Goal: Task Accomplishment & Management: Manage account settings

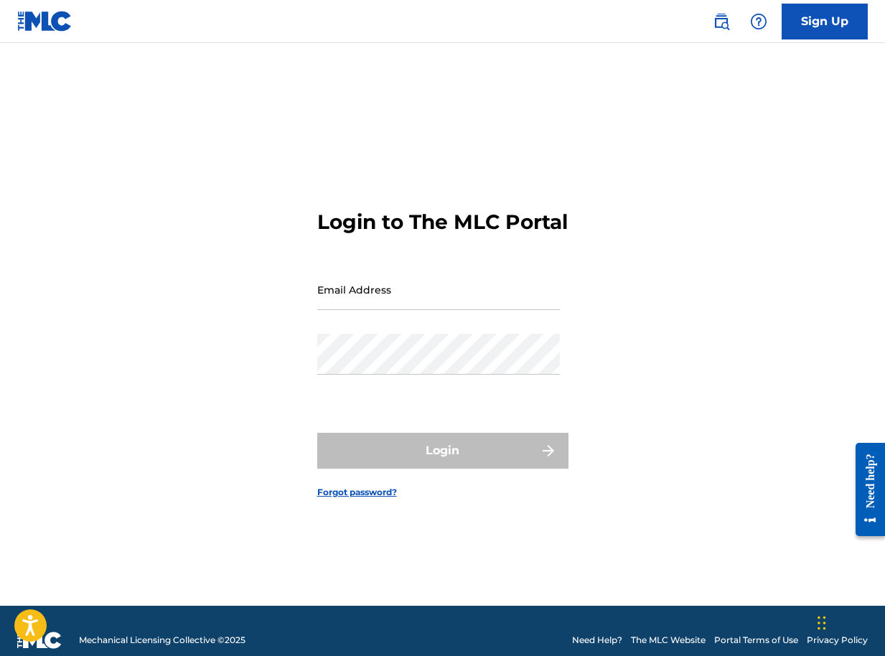
click at [368, 301] on input "Email Address" at bounding box center [438, 289] width 243 height 41
type input "[EMAIL_ADDRESS][DOMAIN_NAME]"
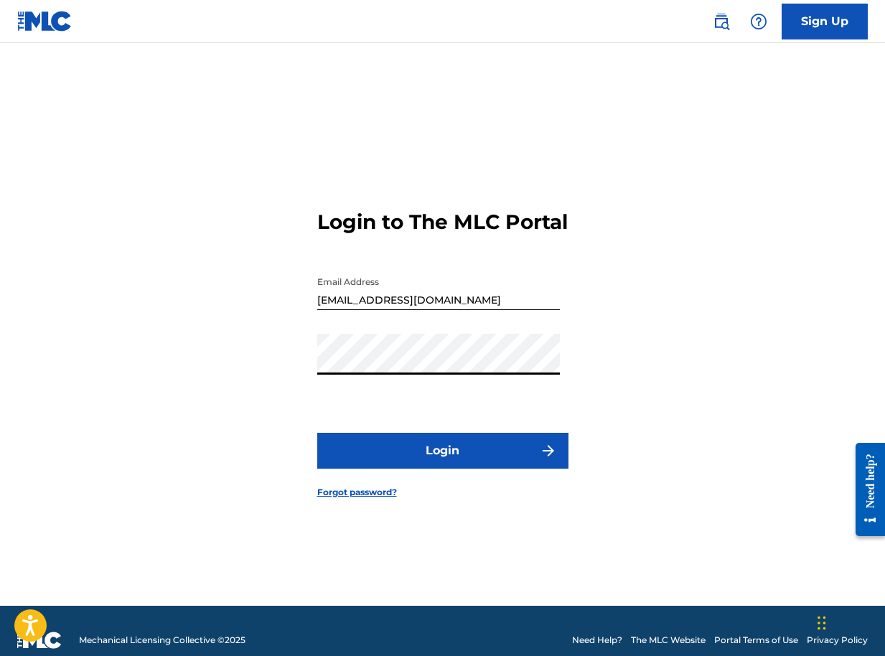
click at [377, 469] on button "Login" at bounding box center [442, 451] width 251 height 36
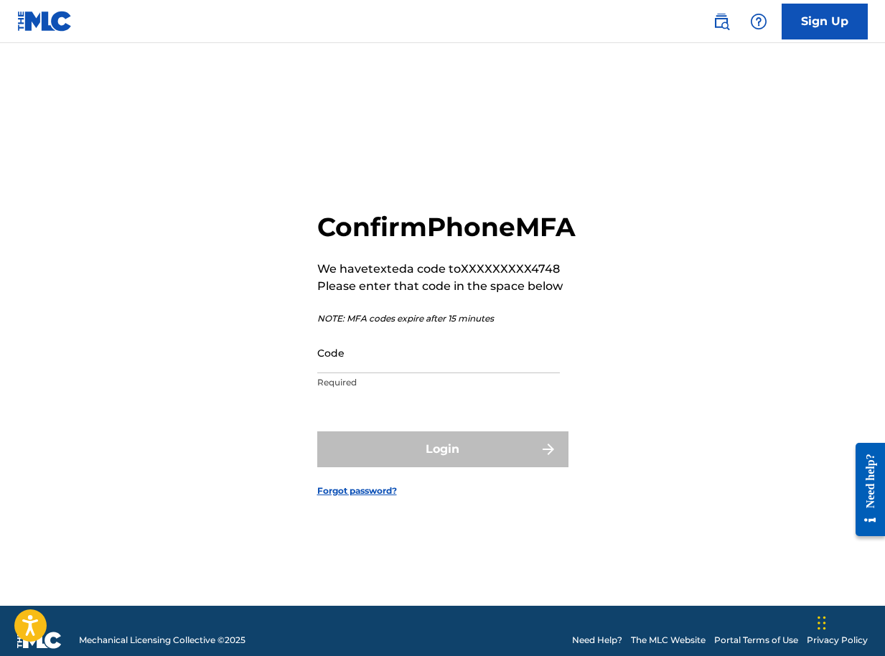
click at [431, 369] on input "Code" at bounding box center [438, 352] width 243 height 41
click at [485, 364] on input "Code" at bounding box center [438, 352] width 243 height 41
click at [458, 466] on div "Login" at bounding box center [442, 449] width 251 height 36
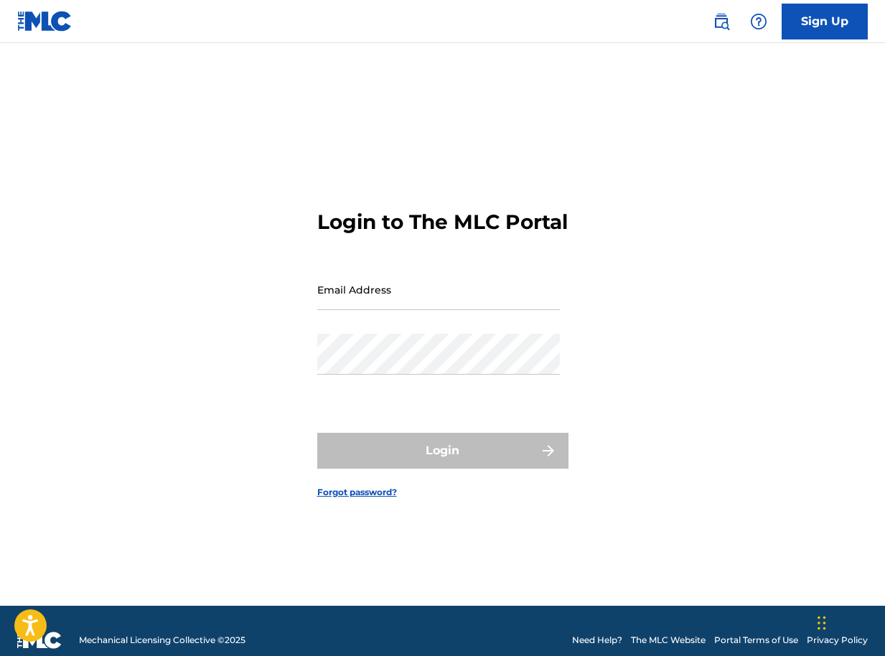
click at [376, 310] on input "Email Address" at bounding box center [438, 289] width 243 height 41
type input "[EMAIL_ADDRESS][DOMAIN_NAME]"
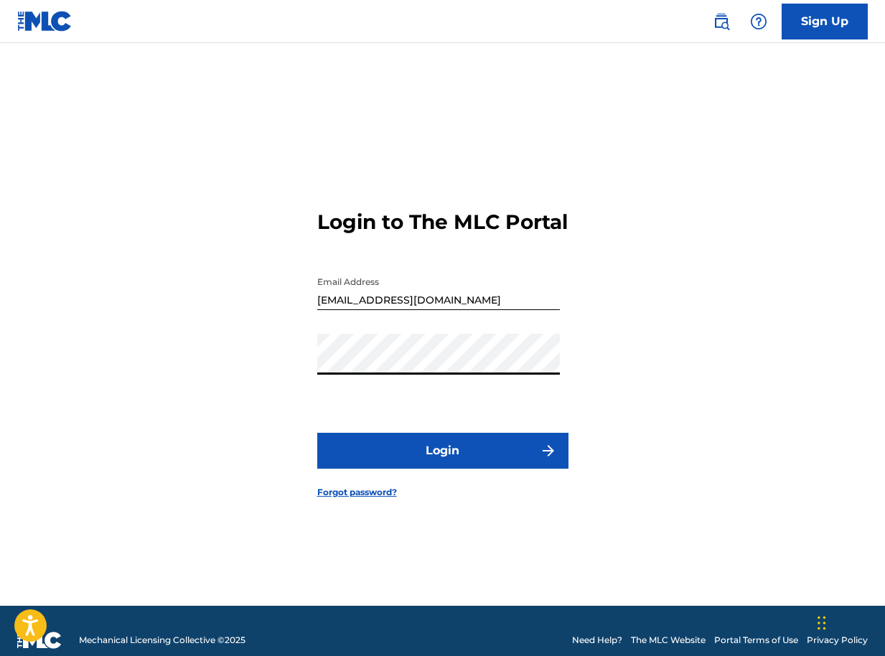
click at [437, 459] on button "Login" at bounding box center [442, 451] width 251 height 36
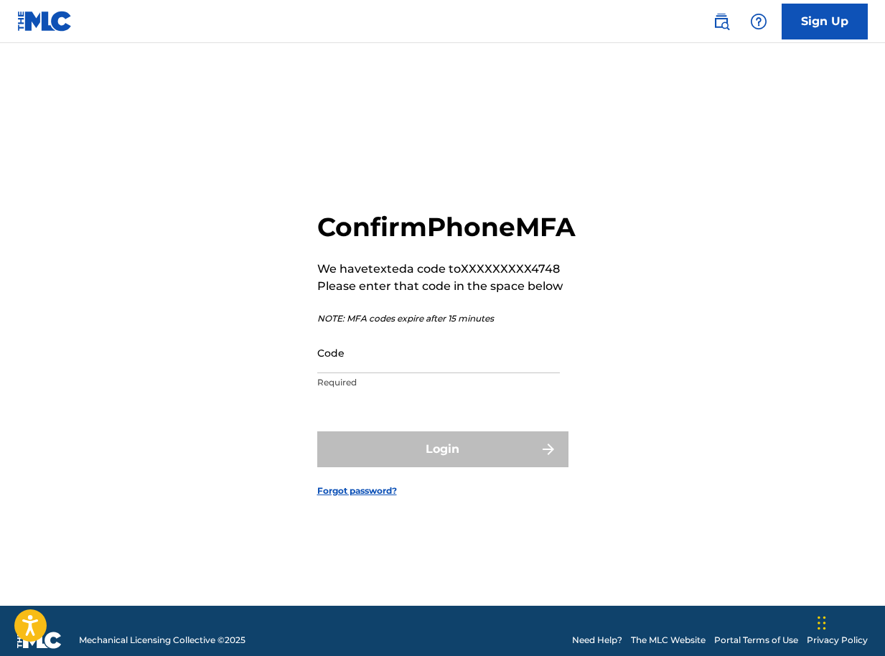
click at [419, 370] on input "Code" at bounding box center [438, 352] width 243 height 41
click at [357, 389] on p "Required" at bounding box center [438, 382] width 243 height 13
click at [499, 463] on div "Login" at bounding box center [442, 449] width 251 height 36
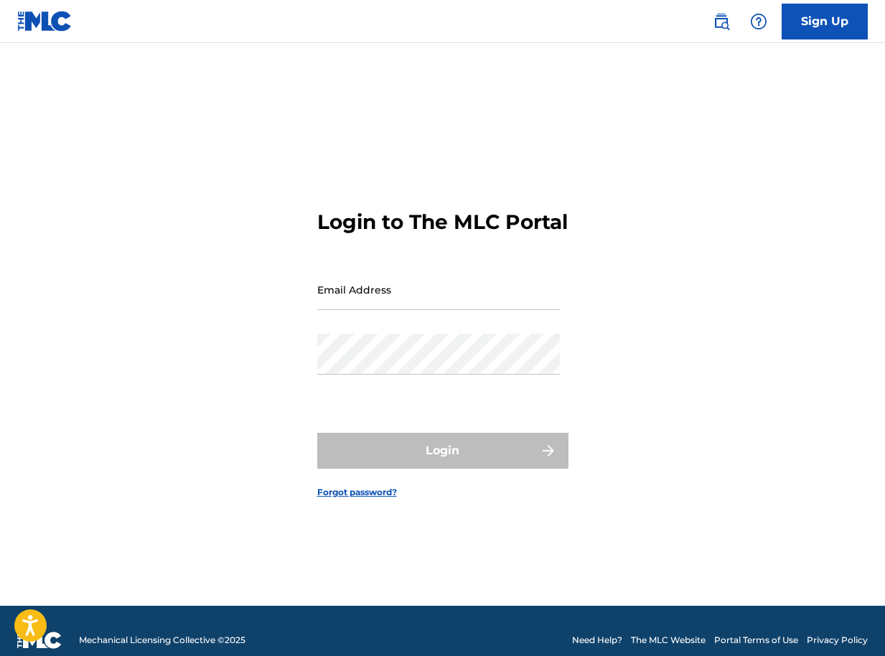
click at [459, 309] on input "Email Address" at bounding box center [438, 289] width 243 height 41
type input "[EMAIL_ADDRESS][DOMAIN_NAME]"
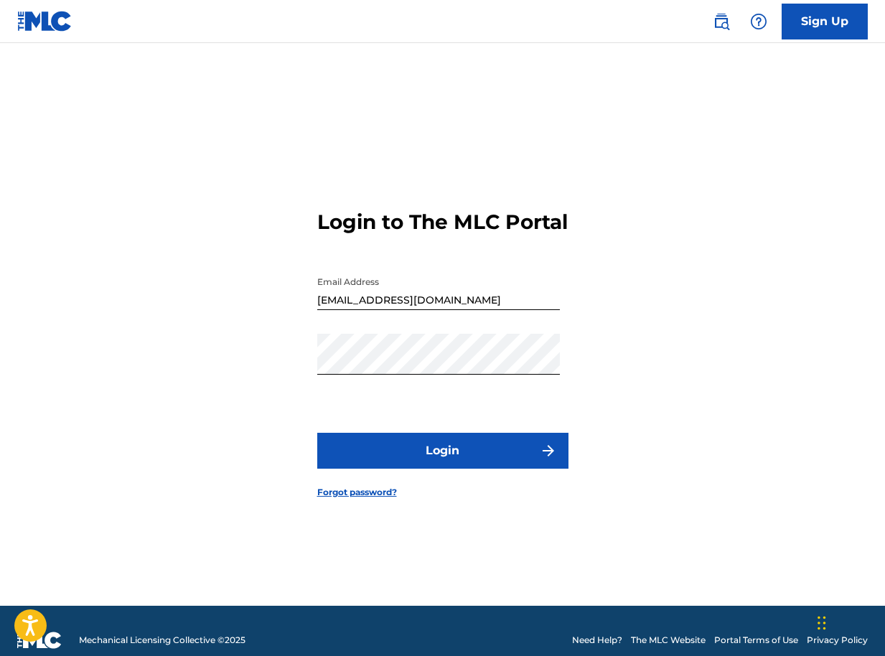
click at [472, 454] on button "Login" at bounding box center [442, 451] width 251 height 36
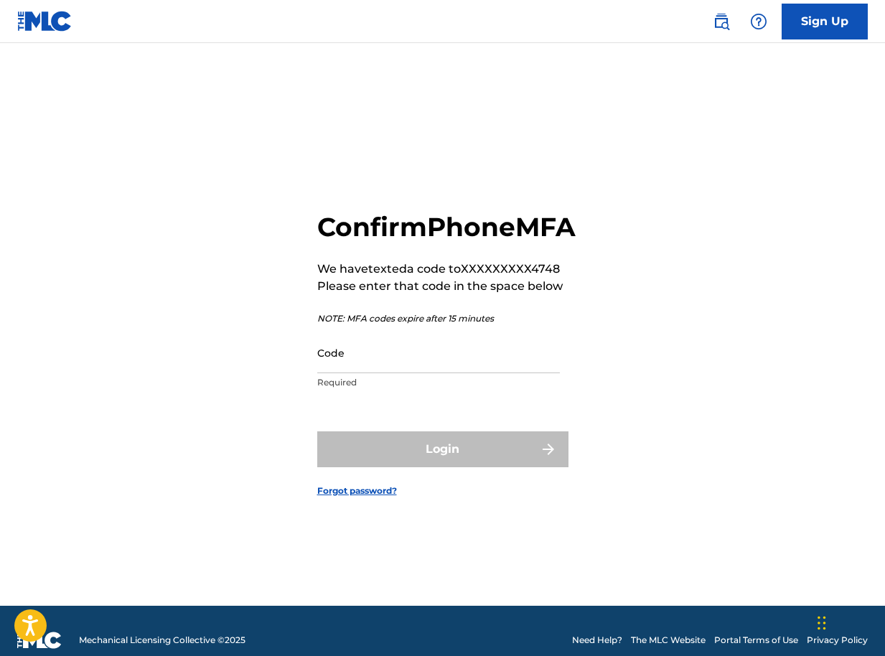
click at [450, 373] on input "Code" at bounding box center [438, 352] width 243 height 41
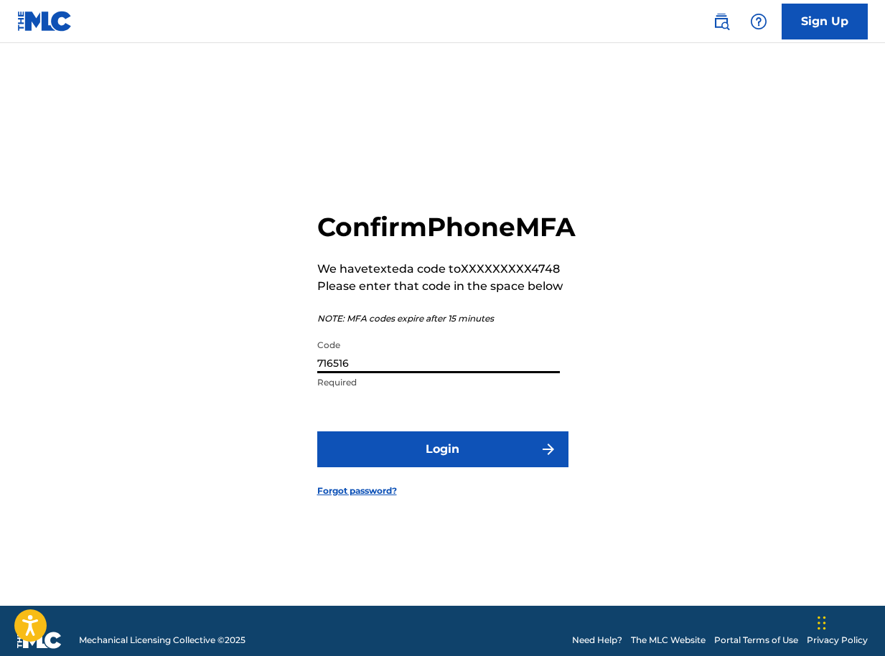
type input "716516"
click at [468, 487] on form "Confirm Phone MFA We have texted a code to XXXXXXXXX4748 Please enter that code…" at bounding box center [442, 342] width 251 height 527
click at [473, 467] on button "Login" at bounding box center [442, 449] width 251 height 36
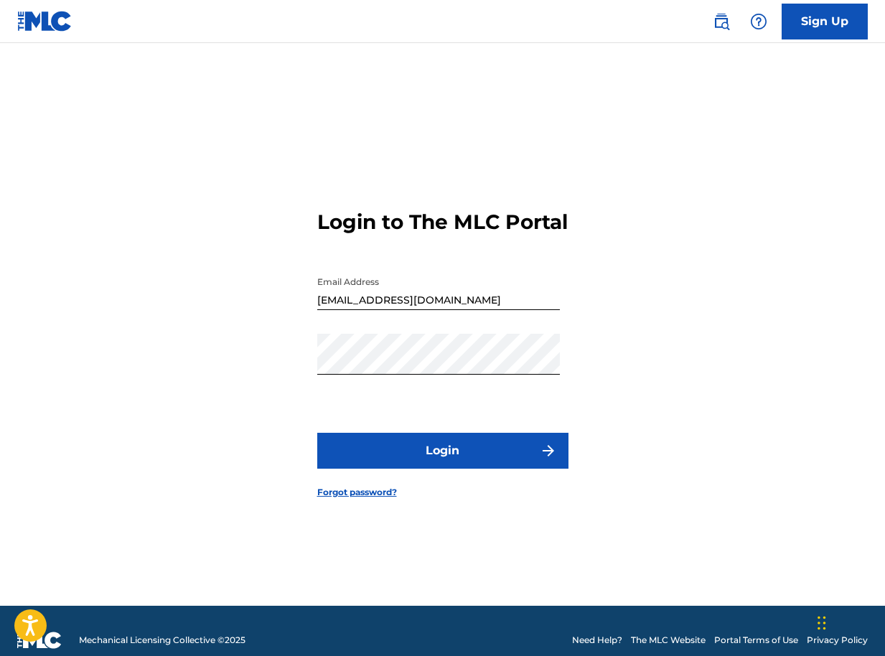
click at [441, 458] on button "Login" at bounding box center [442, 451] width 251 height 36
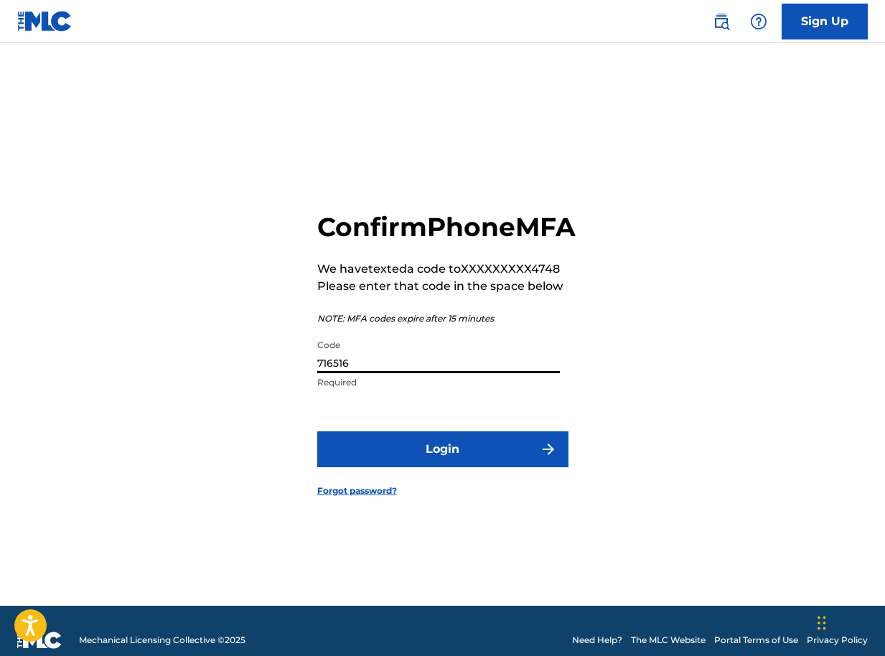
drag, startPoint x: 344, startPoint y: 378, endPoint x: 291, endPoint y: 378, distance: 53.1
click at [291, 378] on div "Confirm Phone MFA We have texted a code to XXXXXXXXX4748 Please enter that code…" at bounding box center [442, 342] width 885 height 527
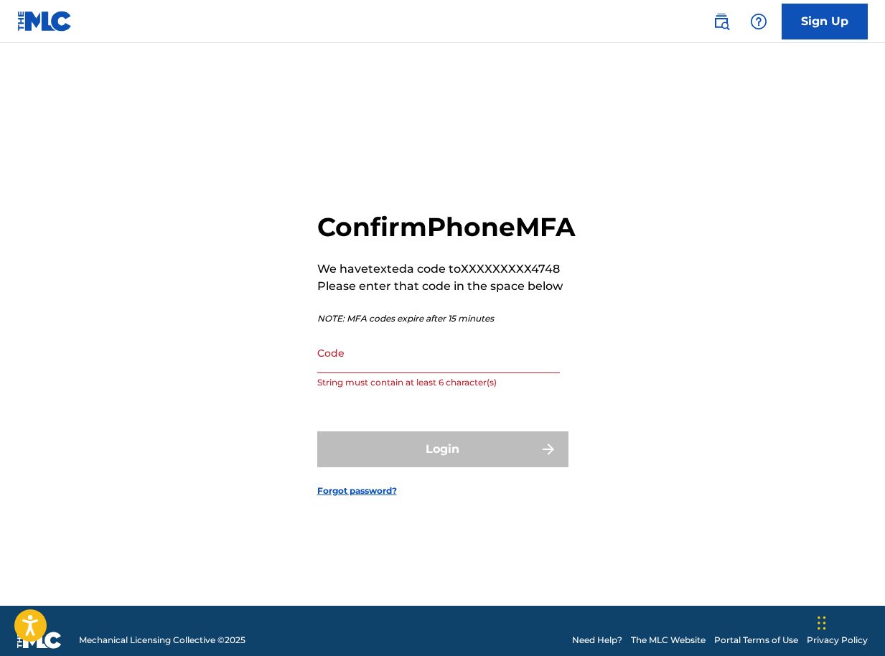
click at [424, 413] on form "Confirm Phone MFA We have texted a code to XXXXXXXXX4748 Please enter that code…" at bounding box center [442, 342] width 251 height 527
click at [453, 512] on form "Confirm Phone MFA We have texted a code to XXXXXXXXX4748 Please enter that code…" at bounding box center [442, 342] width 251 height 527
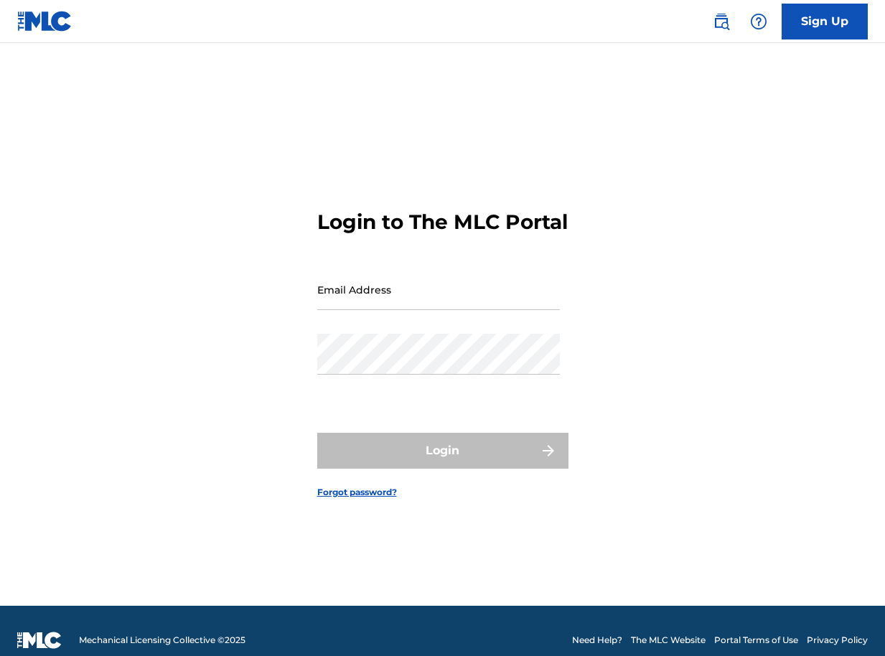
click at [428, 302] on input "Email Address" at bounding box center [438, 289] width 243 height 41
type input "[EMAIL_ADDRESS][DOMAIN_NAME]"
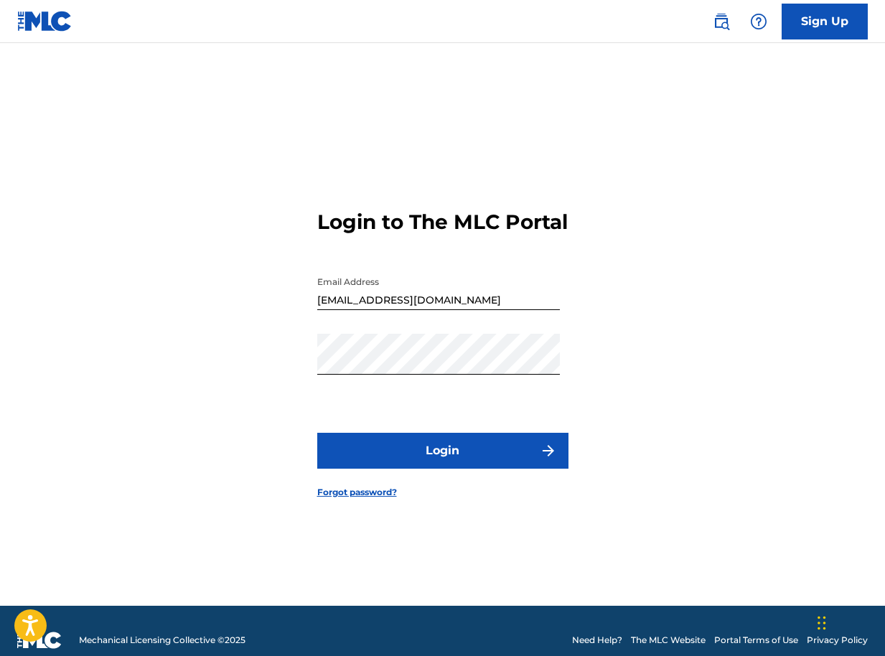
click at [444, 455] on button "Login" at bounding box center [442, 451] width 251 height 36
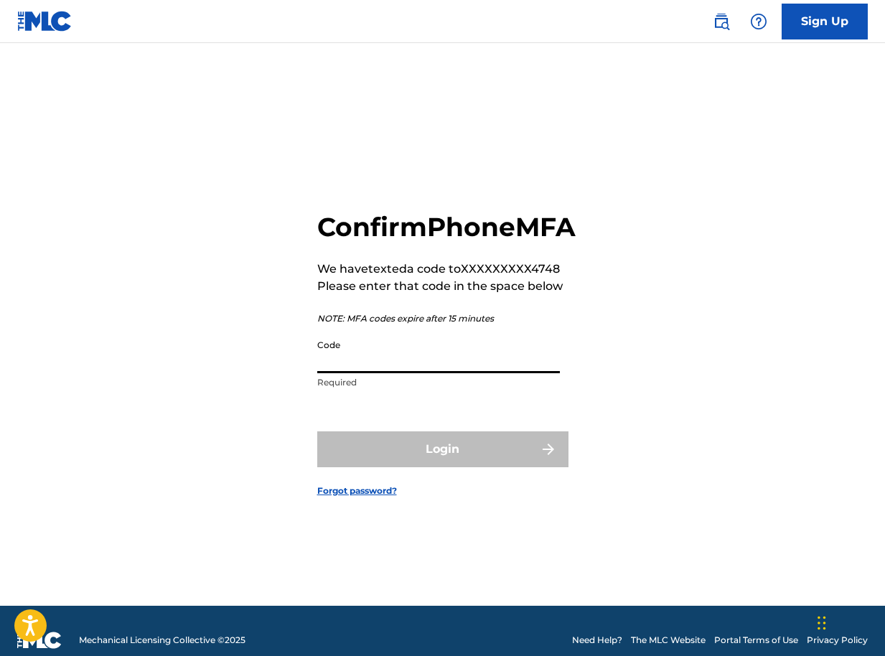
click at [413, 373] on input "Code" at bounding box center [438, 352] width 243 height 41
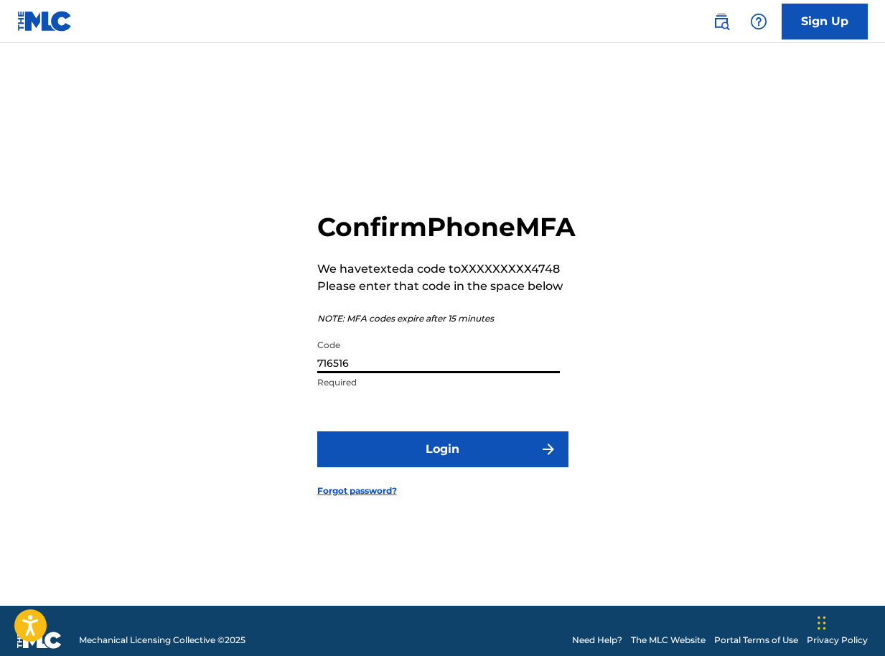
type input "716516"
click at [469, 458] on button "Login" at bounding box center [442, 449] width 251 height 36
